Goal: Find specific page/section: Find specific page/section

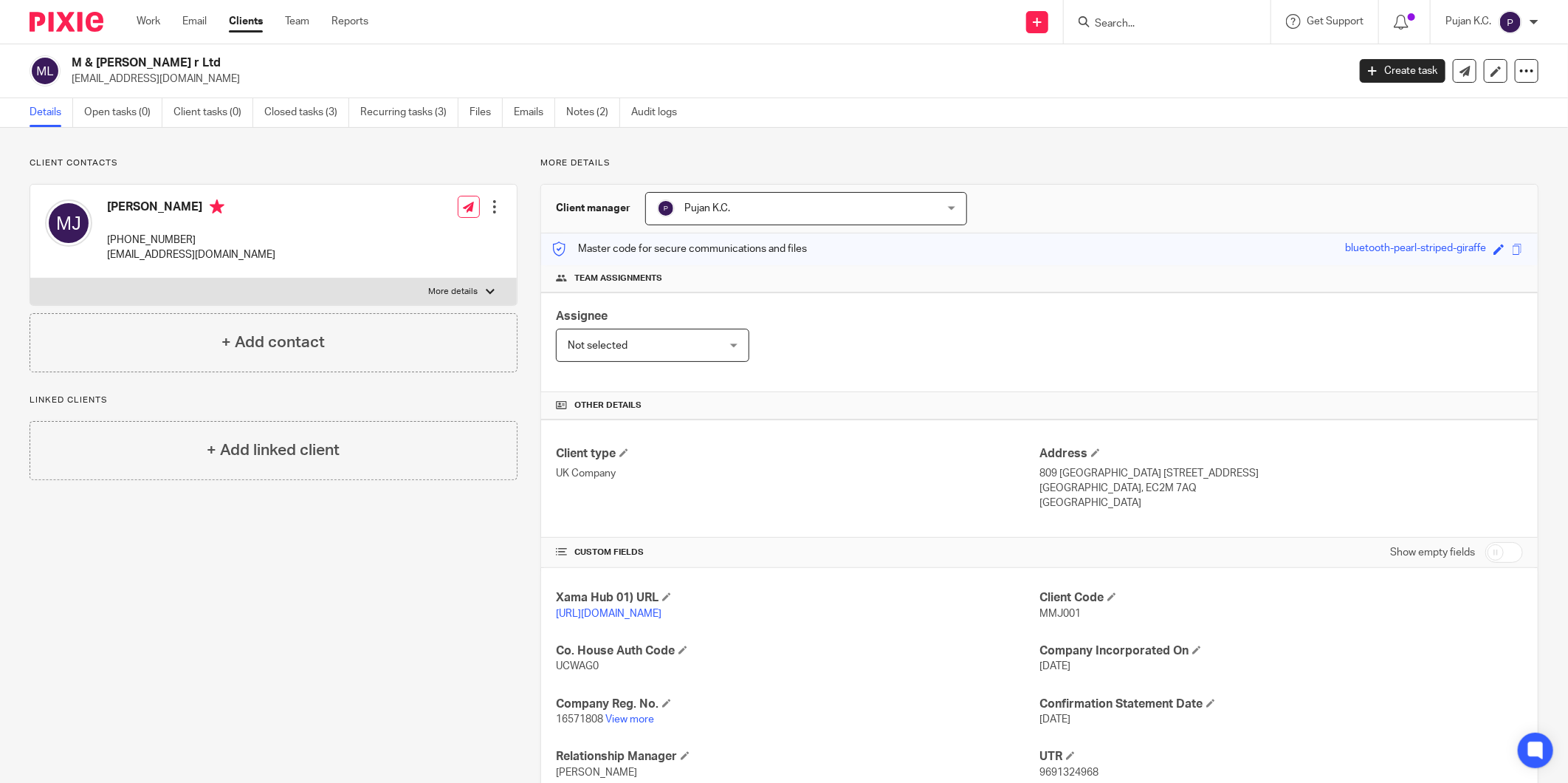
scroll to position [157, 0]
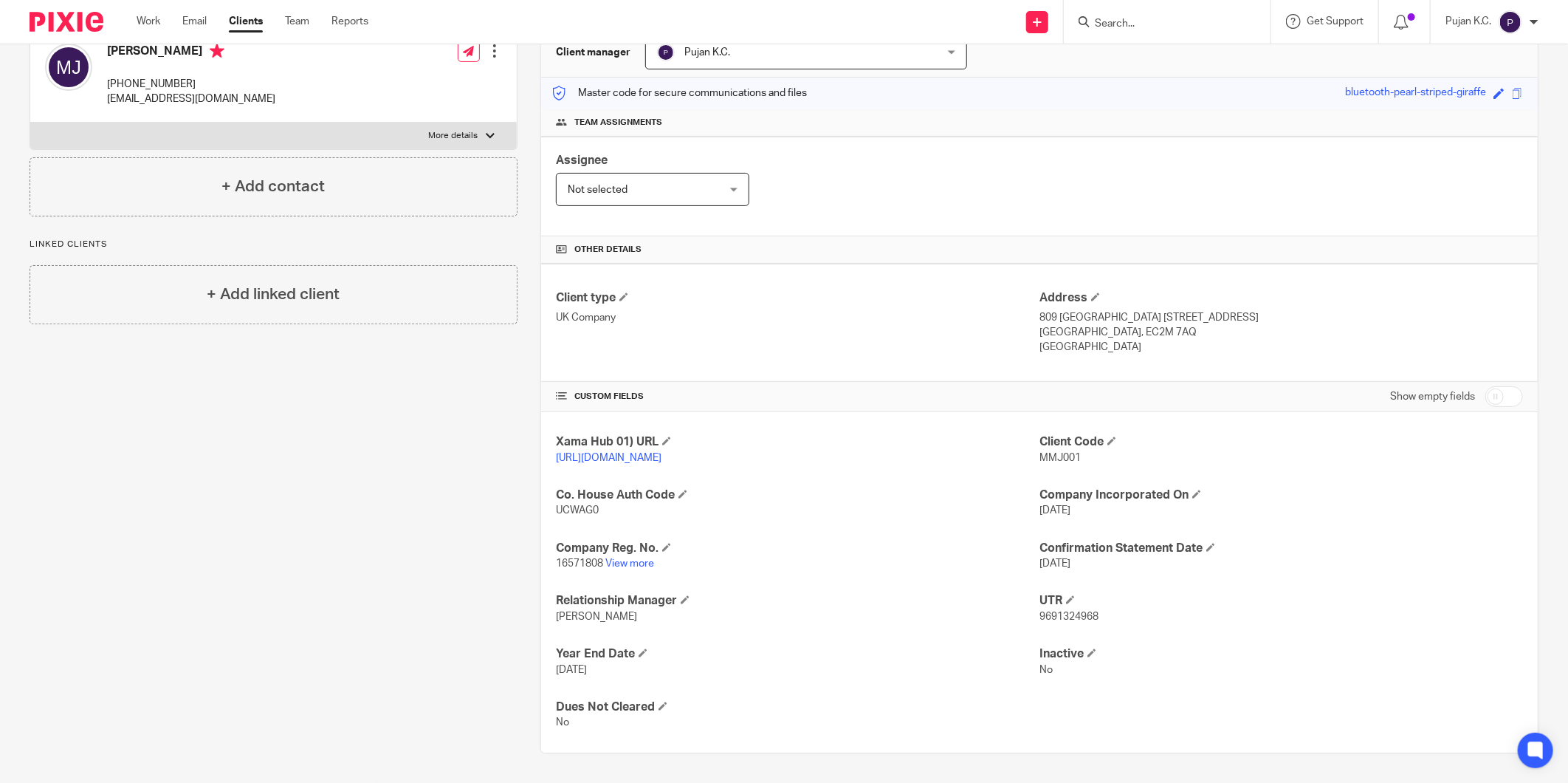
click at [1123, 18] on input "Search" at bounding box center [1160, 24] width 133 height 14
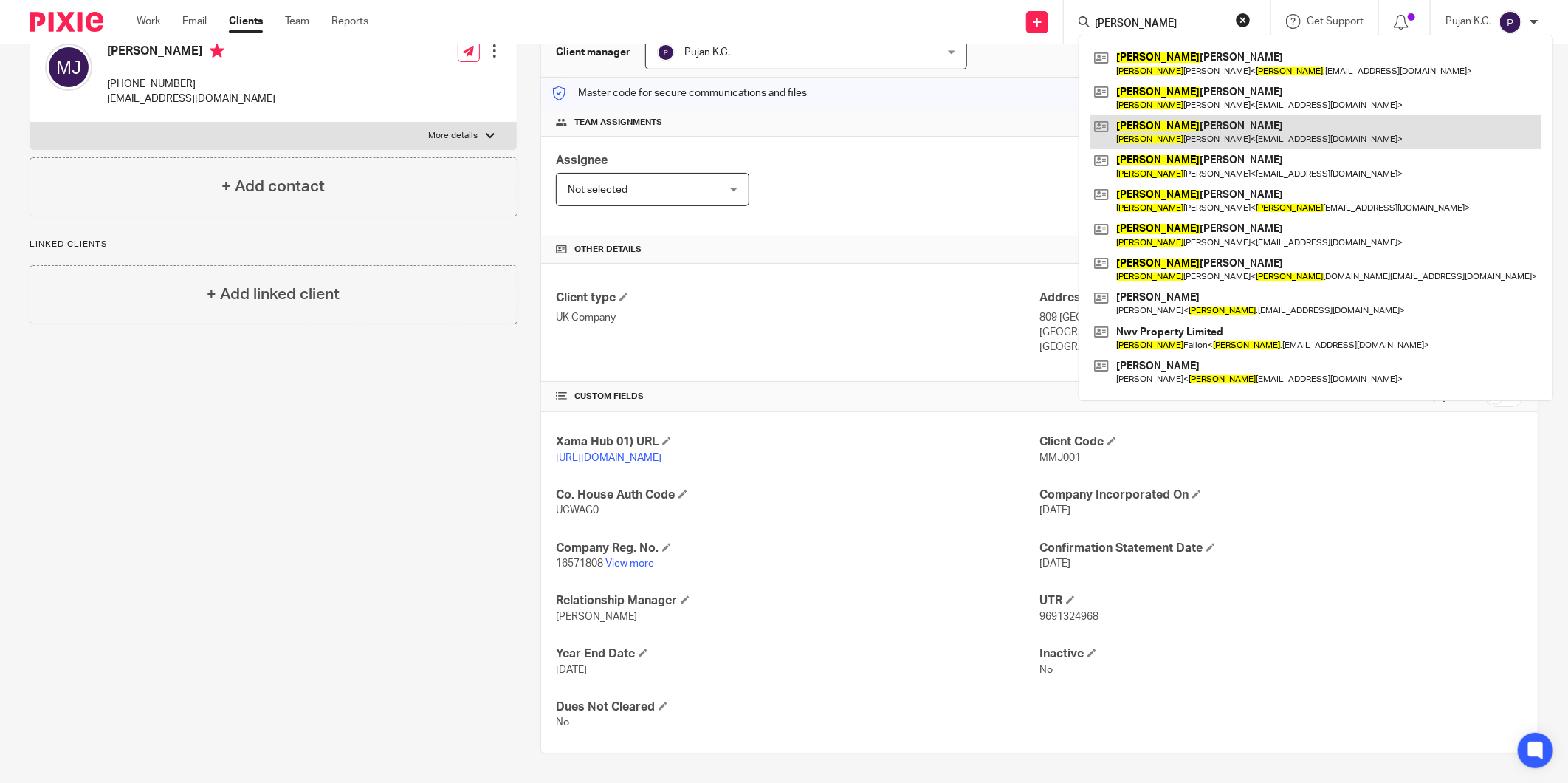
type input "SEAN"
click at [1213, 138] on link at bounding box center [1315, 132] width 451 height 34
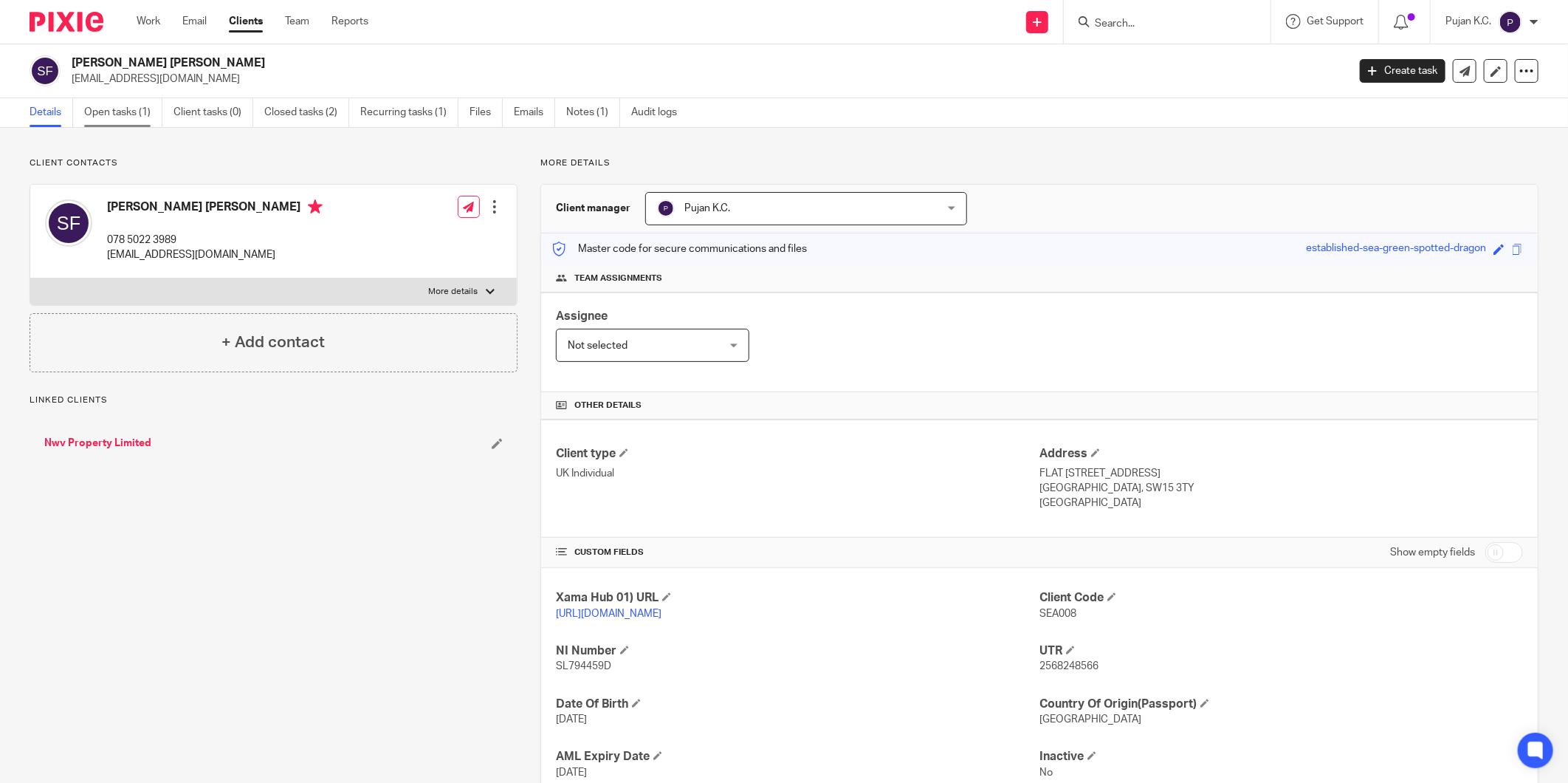
click at [124, 109] on link "Open tasks (1)" at bounding box center [123, 112] width 78 height 29
